Goal: Task Accomplishment & Management: Use online tool/utility

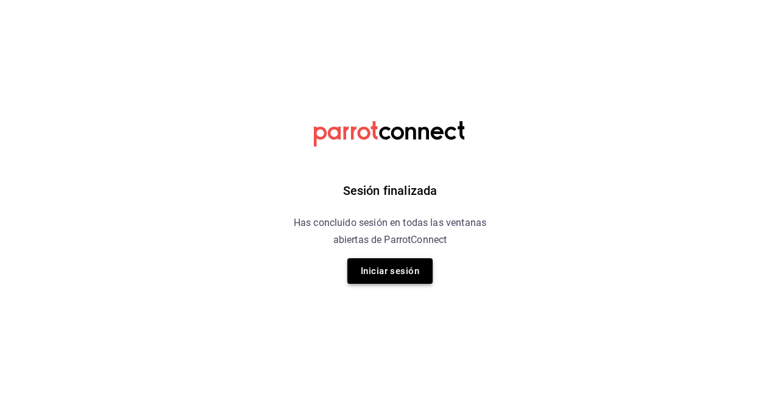
click at [400, 268] on button "Iniciar sesión" at bounding box center [389, 271] width 85 height 26
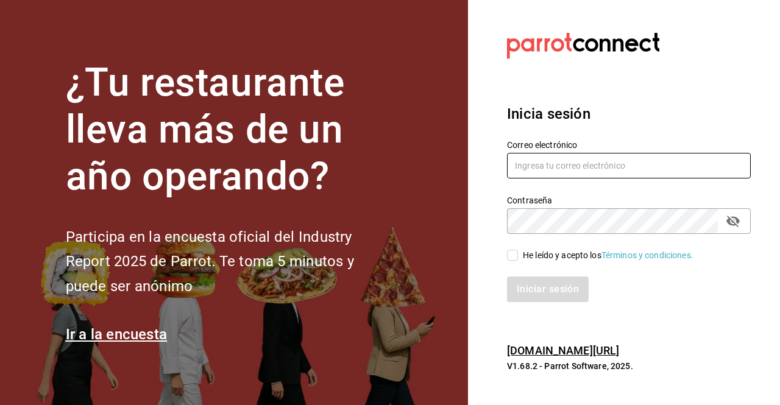
type input "[PERSON_NAME][EMAIL_ADDRESS][DOMAIN_NAME]"
click at [512, 256] on input "He leído y acepto los Términos y condiciones." at bounding box center [512, 255] width 11 height 11
checkbox input "true"
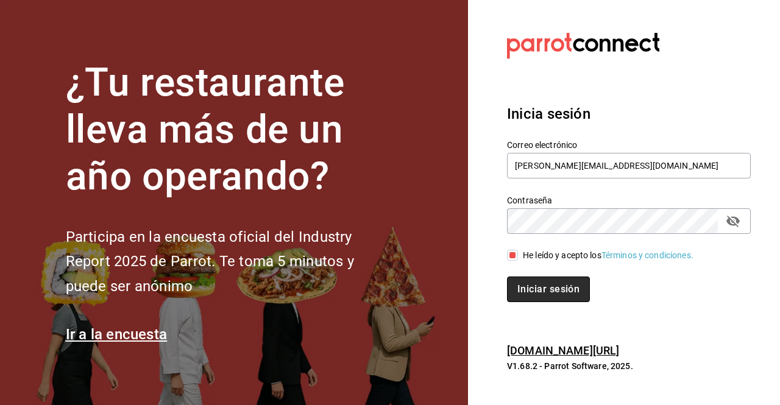
click at [521, 292] on button "Iniciar sesión" at bounding box center [548, 290] width 83 height 26
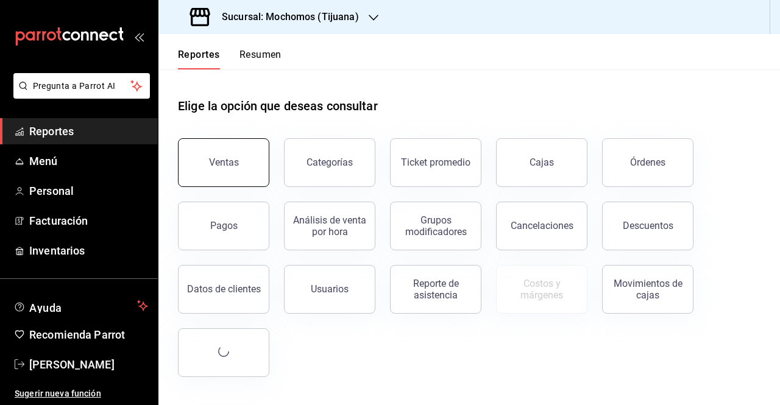
click at [213, 151] on button "Ventas" at bounding box center [223, 162] width 91 height 49
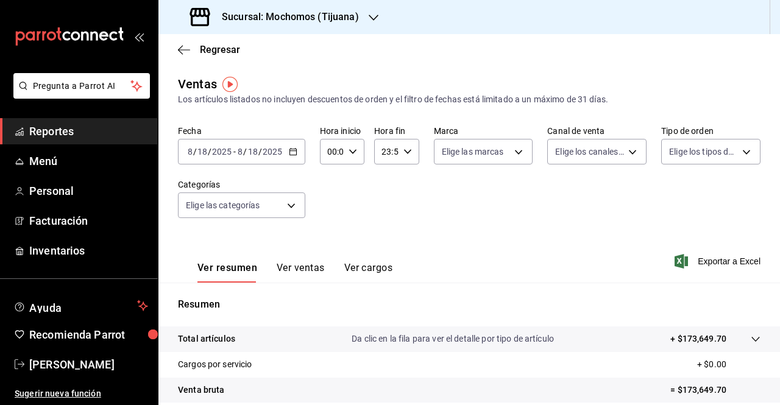
click at [291, 153] on icon "button" at bounding box center [293, 151] width 9 height 9
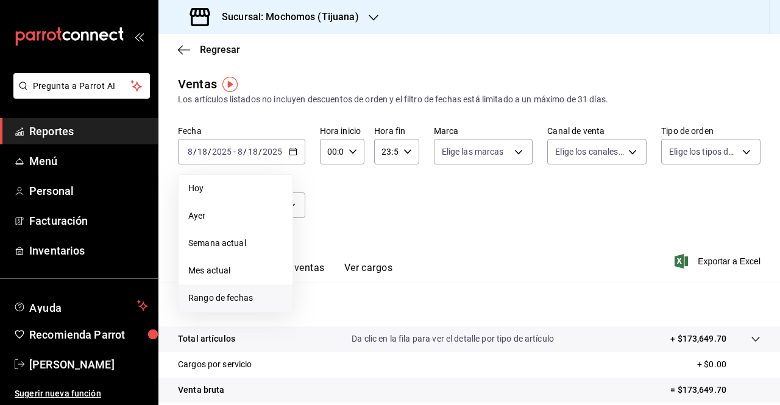
click at [232, 301] on span "Rango de fechas" at bounding box center [235, 298] width 94 height 13
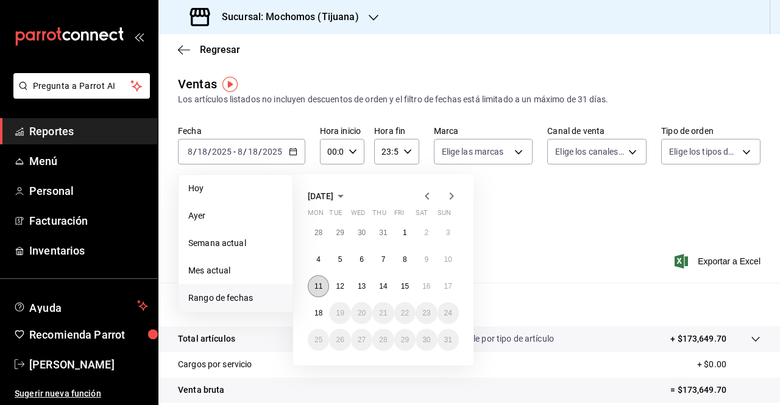
click at [316, 287] on abbr "11" at bounding box center [318, 286] width 8 height 9
click at [314, 315] on abbr "18" at bounding box center [318, 313] width 8 height 9
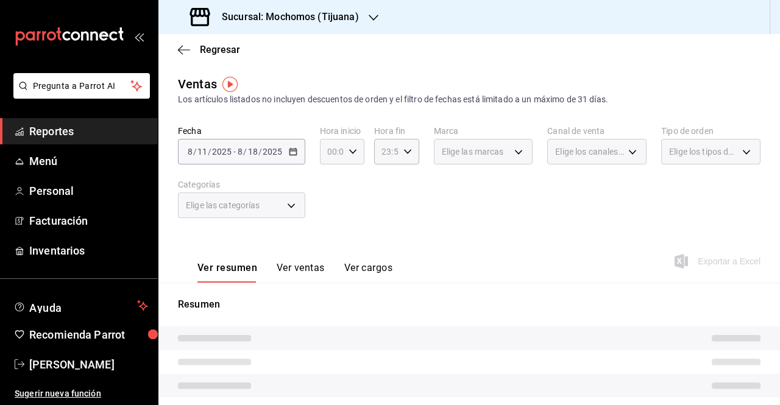
click at [350, 150] on icon "button" at bounding box center [353, 151] width 9 height 9
click at [328, 238] on span "05" at bounding box center [329, 238] width 2 height 10
type input "05:00"
click at [333, 232] on button "05" at bounding box center [329, 238] width 17 height 24
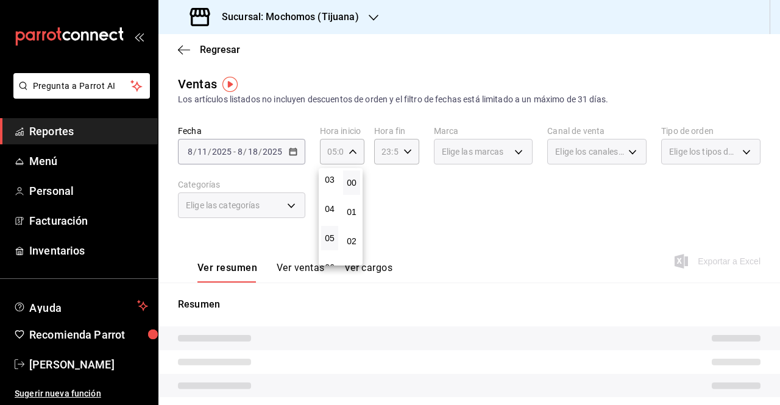
click at [409, 209] on div at bounding box center [390, 202] width 780 height 405
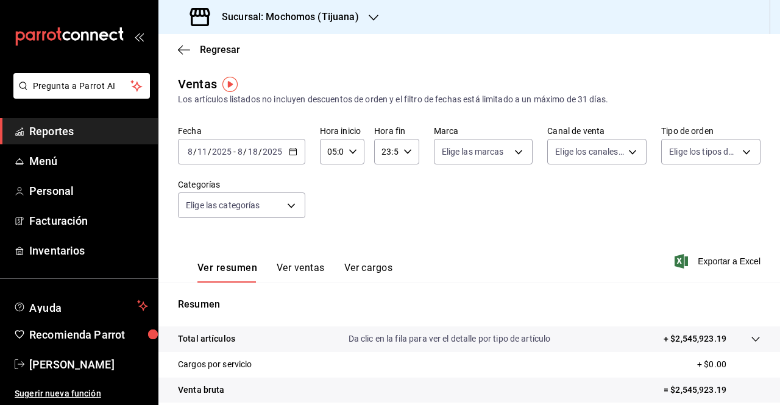
click at [403, 151] on \(Stroke\) "button" at bounding box center [406, 151] width 7 height 4
click at [383, 228] on span "04" at bounding box center [383, 231] width 2 height 10
type input "04:59"
click at [714, 263] on div at bounding box center [390, 202] width 780 height 405
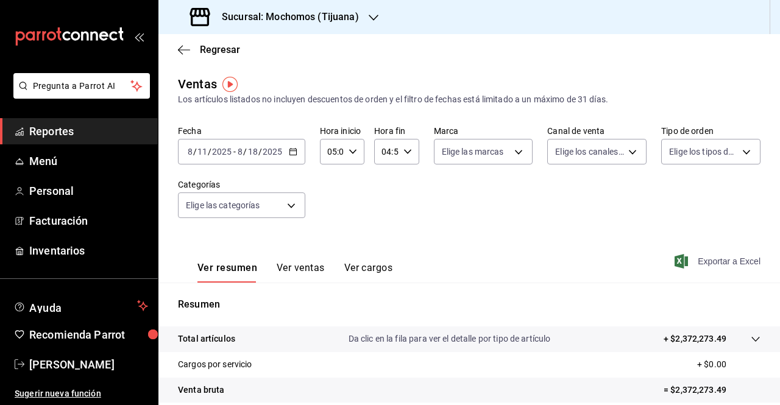
click at [714, 261] on span "Exportar a Excel" at bounding box center [718, 261] width 83 height 15
